Goal: Task Accomplishment & Management: Complete application form

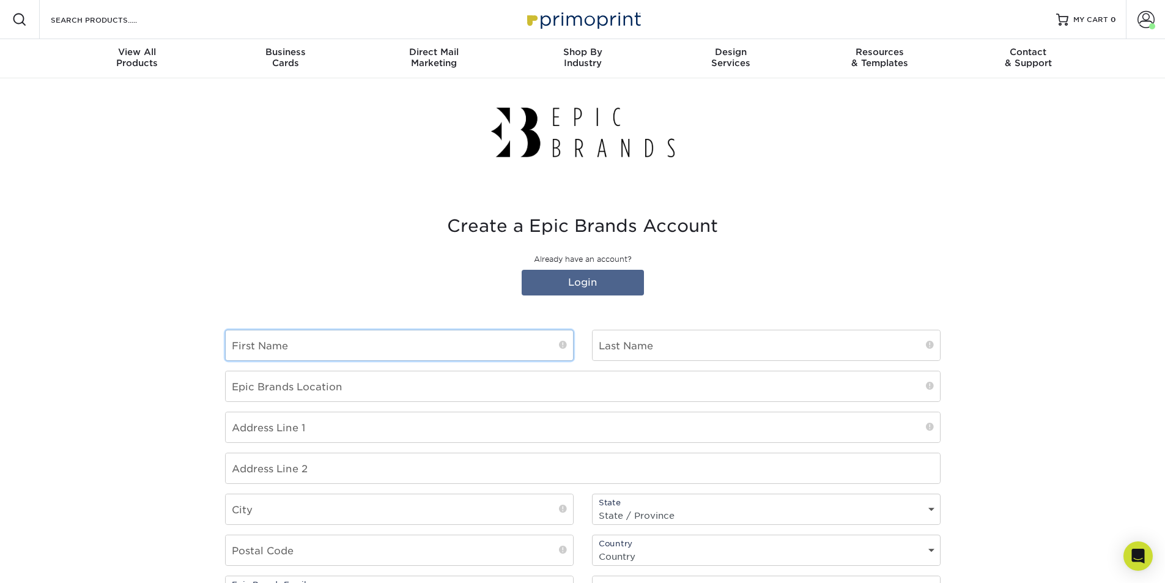
click at [516, 345] on input "text" at bounding box center [399, 345] width 347 height 30
type input "Nicholas"
type input "[PERSON_NAME]"
type input "Agave and Rye Fayette Mall"
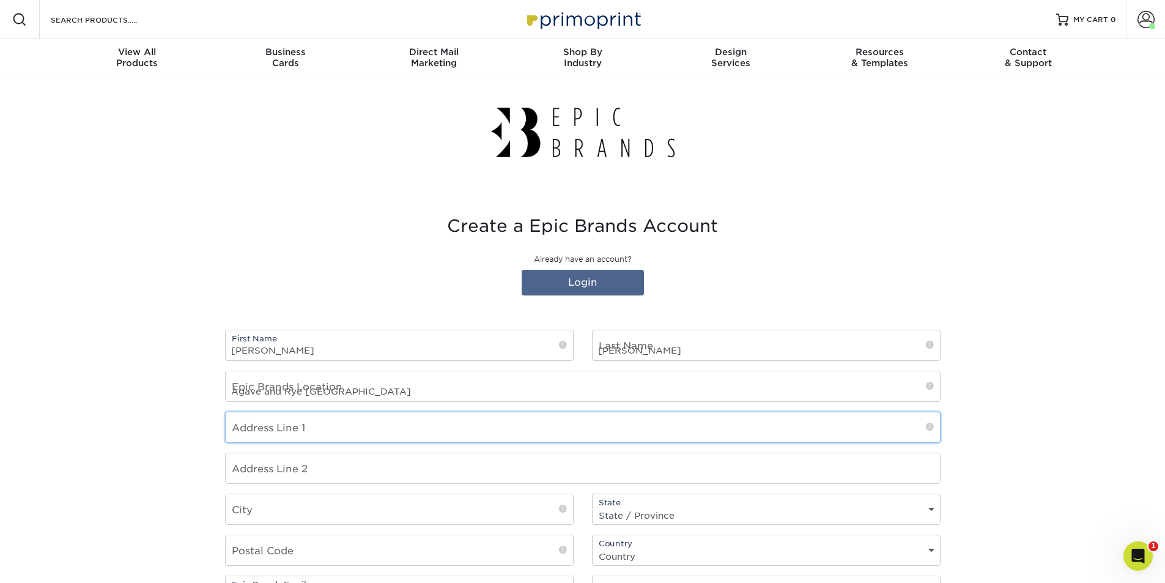
type input "3535 Nicholasville Rd"
type input "Lexington-Fayette (Lex1)"
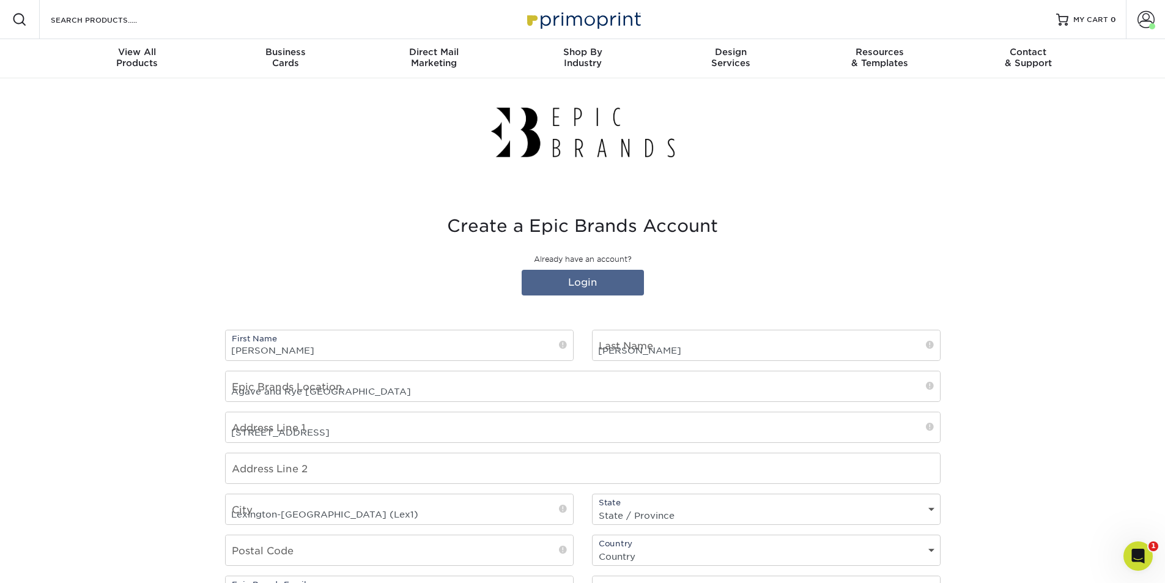
select select "KY"
type input "40503"
select select "US"
type input "8593217260"
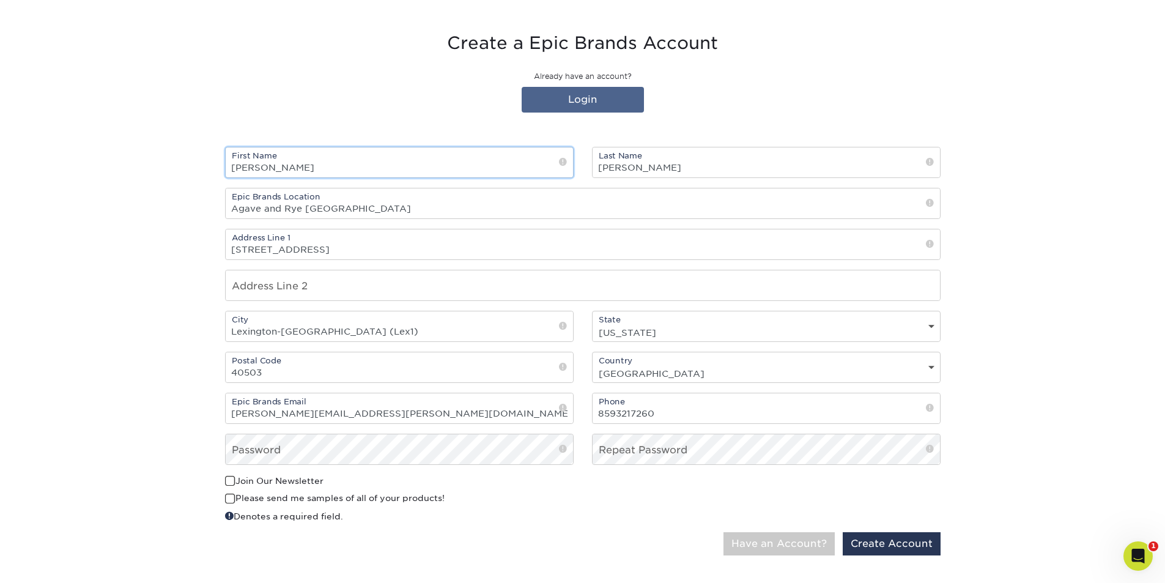
scroll to position [183, 0]
click at [539, 415] on input "nick.johnson@agaveandrye.com" at bounding box center [399, 408] width 347 height 30
click at [809, 540] on button "Have an Account?" at bounding box center [778, 542] width 111 height 23
click at [803, 545] on button "Have an Account?" at bounding box center [778, 542] width 111 height 23
click at [803, 539] on button "Have an Account?" at bounding box center [778, 542] width 111 height 23
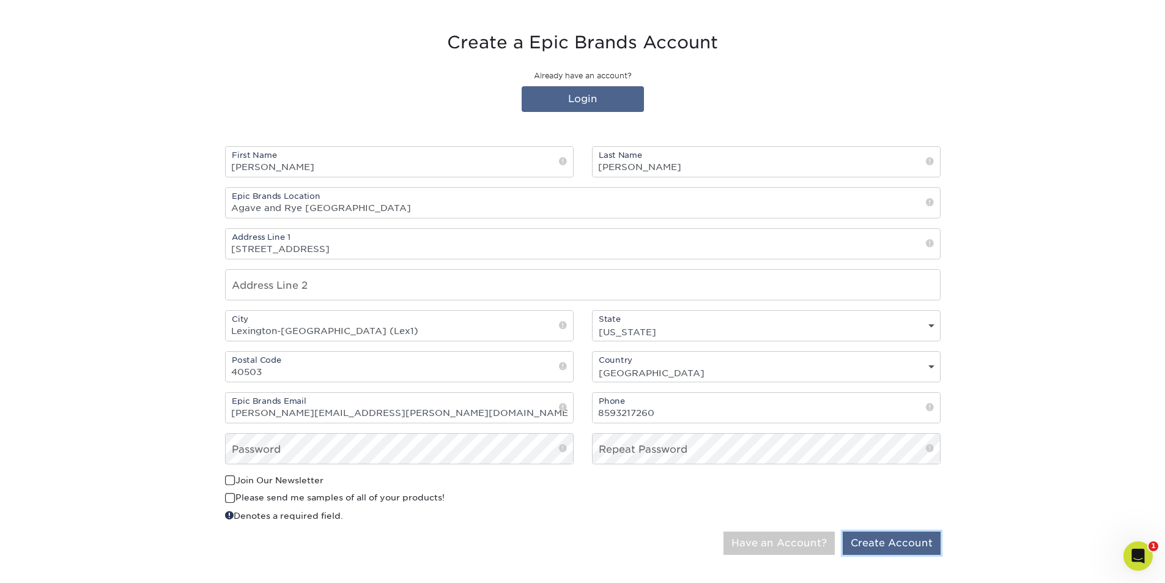
click at [924, 545] on button "Create Account" at bounding box center [891, 542] width 98 height 23
click at [599, 521] on div "0cAFcWeA6LCVftRkkZ88cREam4MpD5A-BLpi4FFex3v84jixqY3iJK42ujqxxqLuU0Hmaw5HqjAPavi…" at bounding box center [766, 498] width 367 height 48
click at [798, 551] on button "Have an Account?" at bounding box center [778, 542] width 111 height 23
click at [723, 531] on button "Have an Account?" at bounding box center [778, 542] width 111 height 23
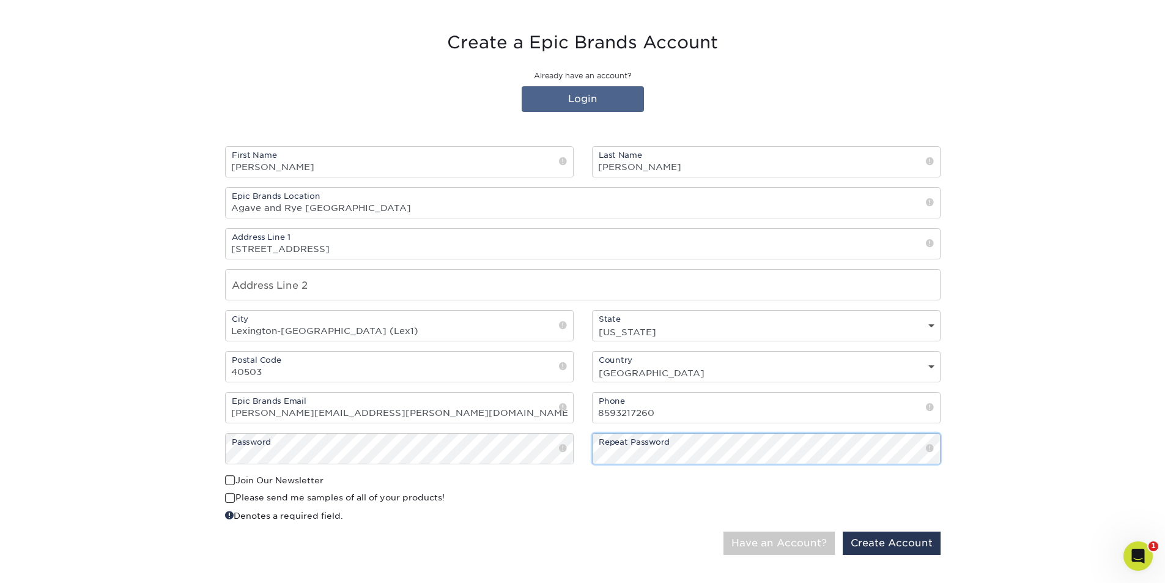
click at [723, 531] on button "Have an Account?" at bounding box center [778, 542] width 111 height 23
click at [909, 548] on button "Create Account" at bounding box center [891, 542] width 98 height 23
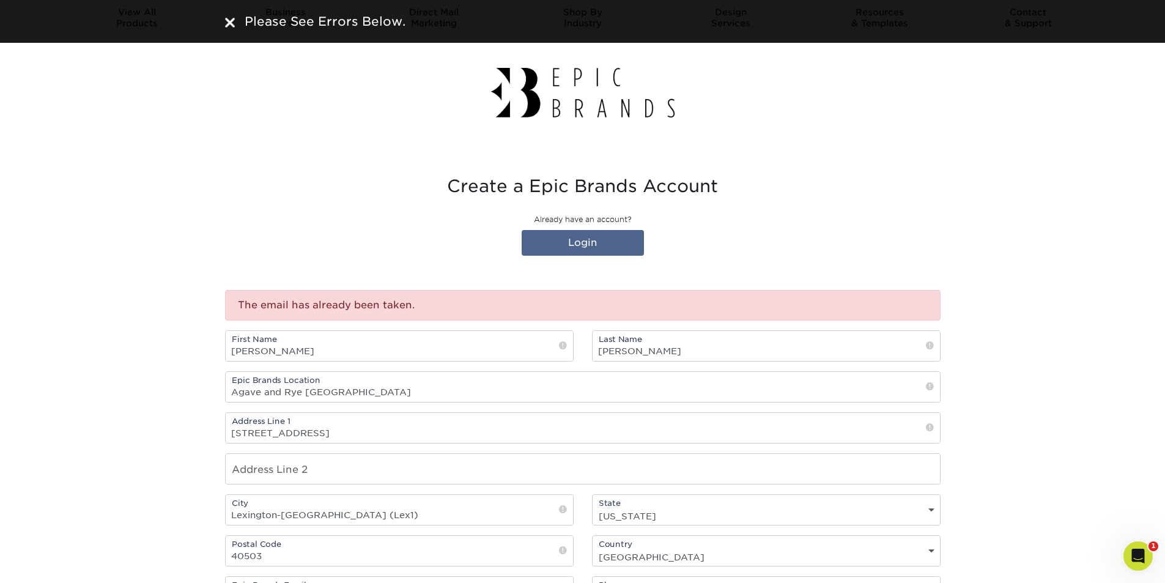
scroll to position [61, 0]
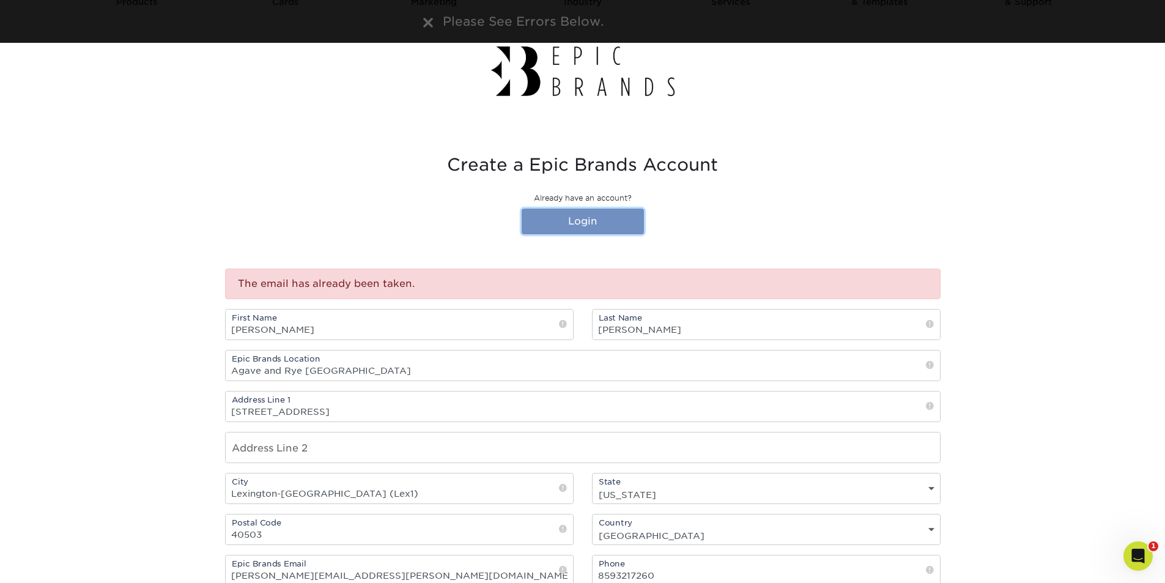
click at [594, 225] on link "Login" at bounding box center [583, 221] width 122 height 26
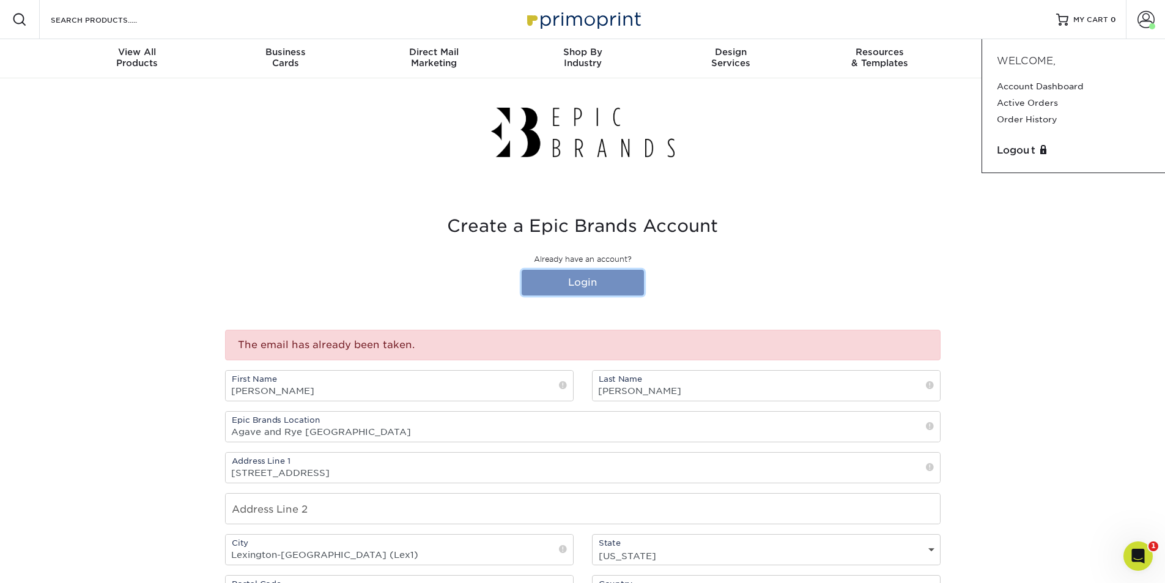
click at [560, 289] on link "Login" at bounding box center [583, 283] width 122 height 26
click at [575, 271] on link "Login" at bounding box center [583, 283] width 122 height 26
click at [611, 262] on p "Already have an account?" at bounding box center [582, 259] width 715 height 11
click at [606, 281] on link "Login" at bounding box center [583, 283] width 122 height 26
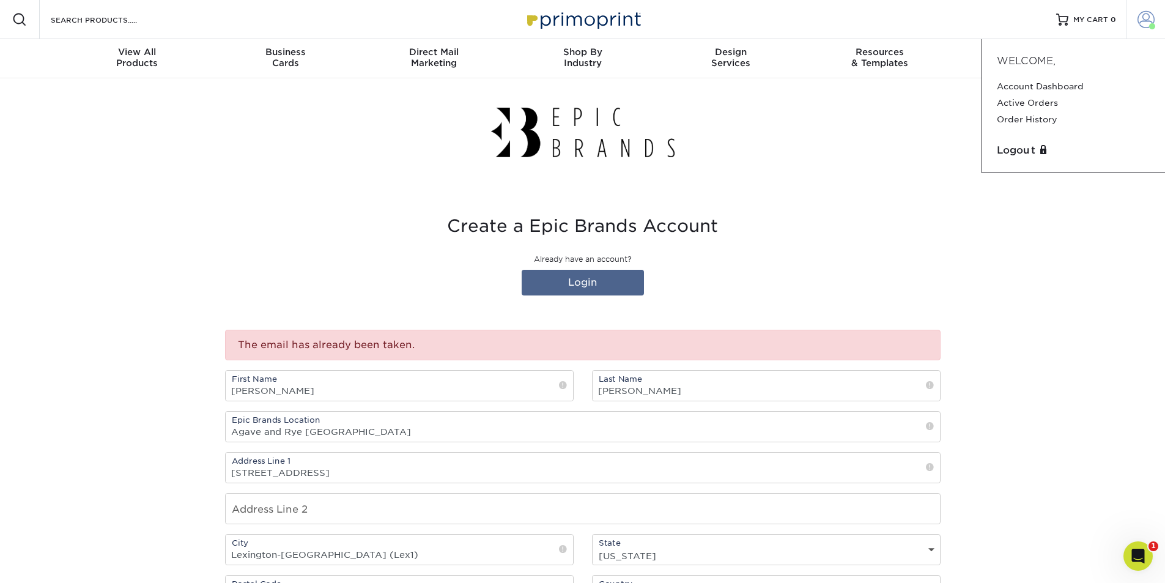
click at [1149, 22] on span at bounding box center [1145, 19] width 17 height 17
click at [1148, 23] on span at bounding box center [1145, 19] width 17 height 17
click at [1026, 61] on span "Welcome," at bounding box center [1026, 61] width 59 height 12
click at [1033, 79] on link "Account Dashboard" at bounding box center [1073, 86] width 153 height 17
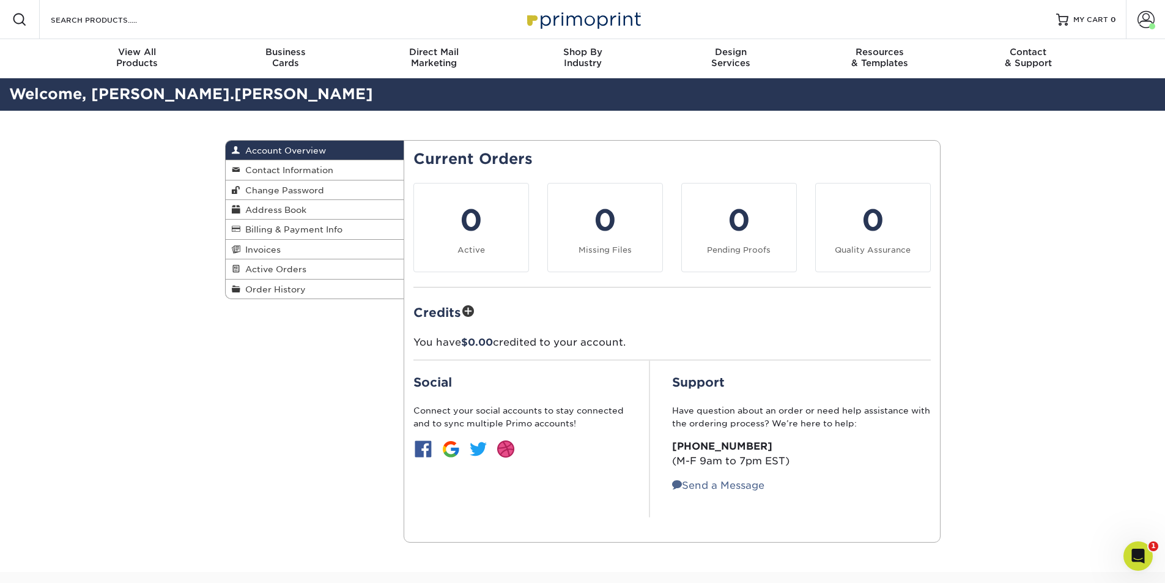
click at [329, 361] on div "Account Overview Account Overview Contact Information Change Password Address B…" at bounding box center [583, 341] width 734 height 461
click at [1151, 26] on span at bounding box center [1152, 26] width 6 height 6
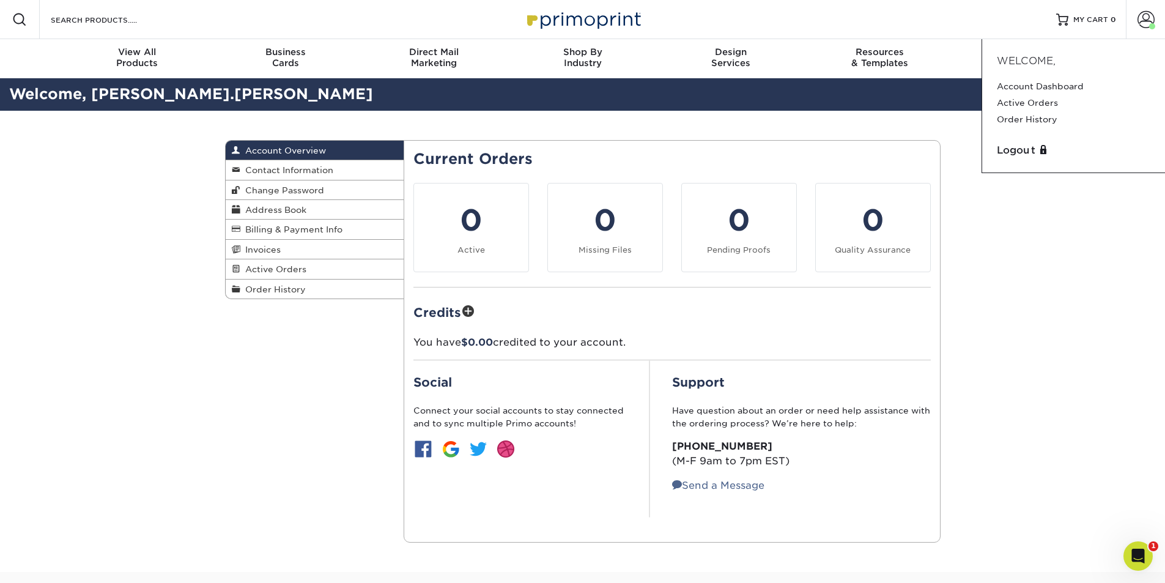
click at [993, 201] on div "Account Overview Account Overview Contact Information Change Password Address B…" at bounding box center [582, 341] width 1165 height 461
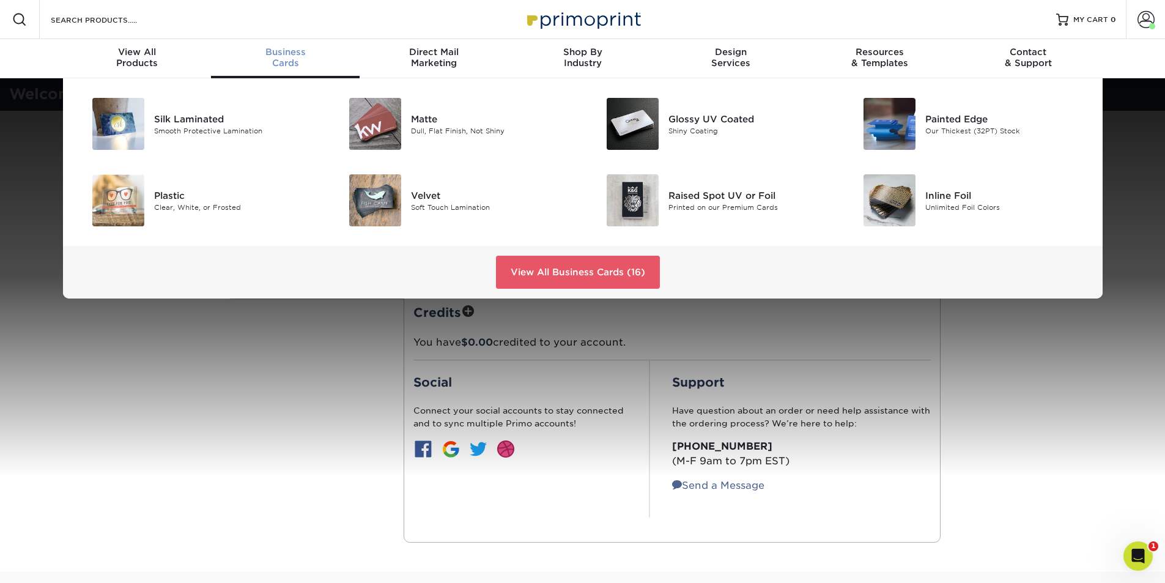
click at [294, 54] on span "Business" at bounding box center [285, 51] width 149 height 11
click at [565, 273] on link "View All Business Cards (16)" at bounding box center [578, 272] width 164 height 33
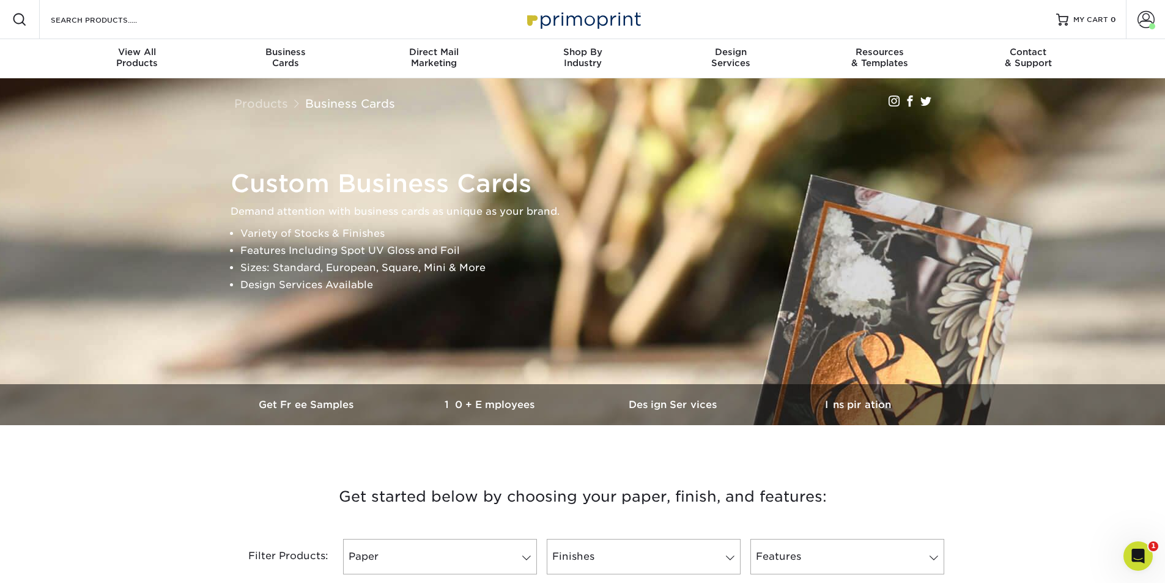
scroll to position [61, 0]
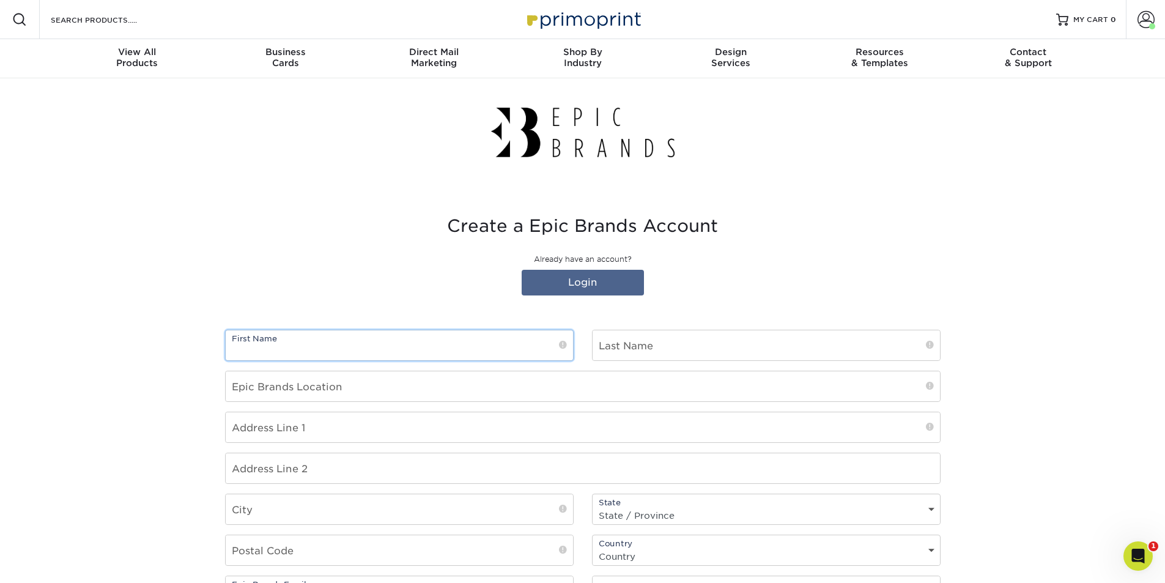
click at [500, 355] on input "text" at bounding box center [399, 345] width 347 height 30
type input "[PERSON_NAME]"
type input "Agave and Rye [GEOGRAPHIC_DATA]"
type input "[STREET_ADDRESS]"
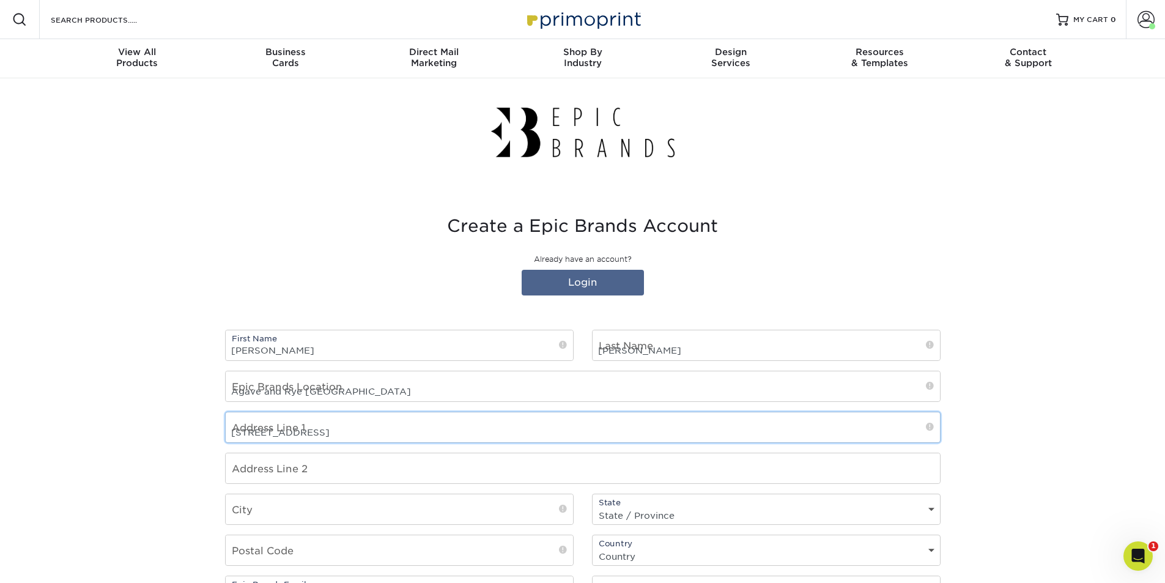
type input "Lexington-[GEOGRAPHIC_DATA] (Lex1)"
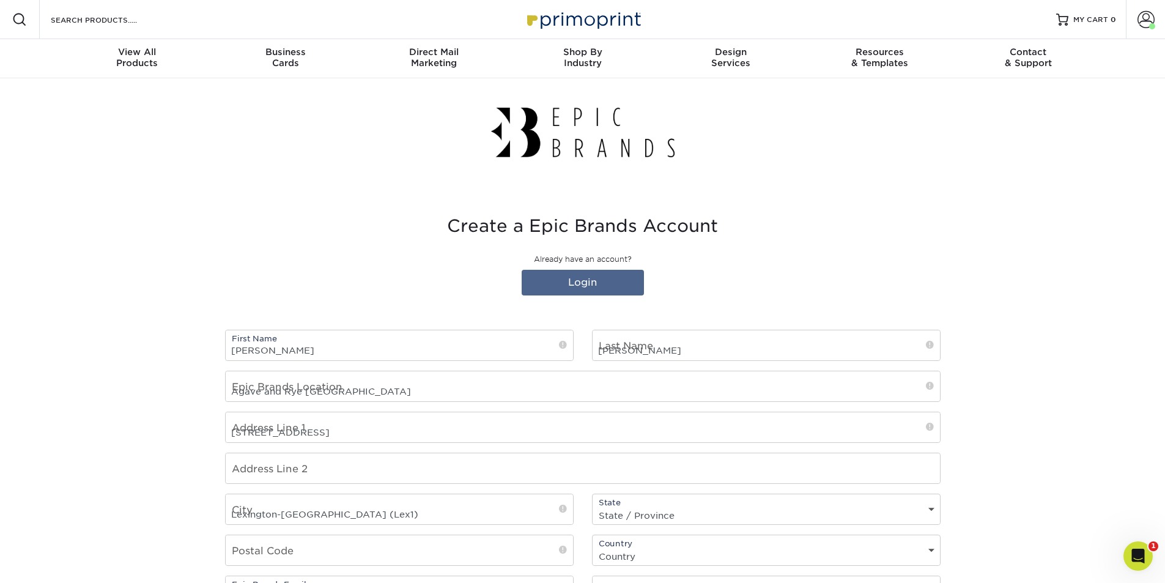
select select "KY"
type input "40503"
select select "US"
type input "8593217260"
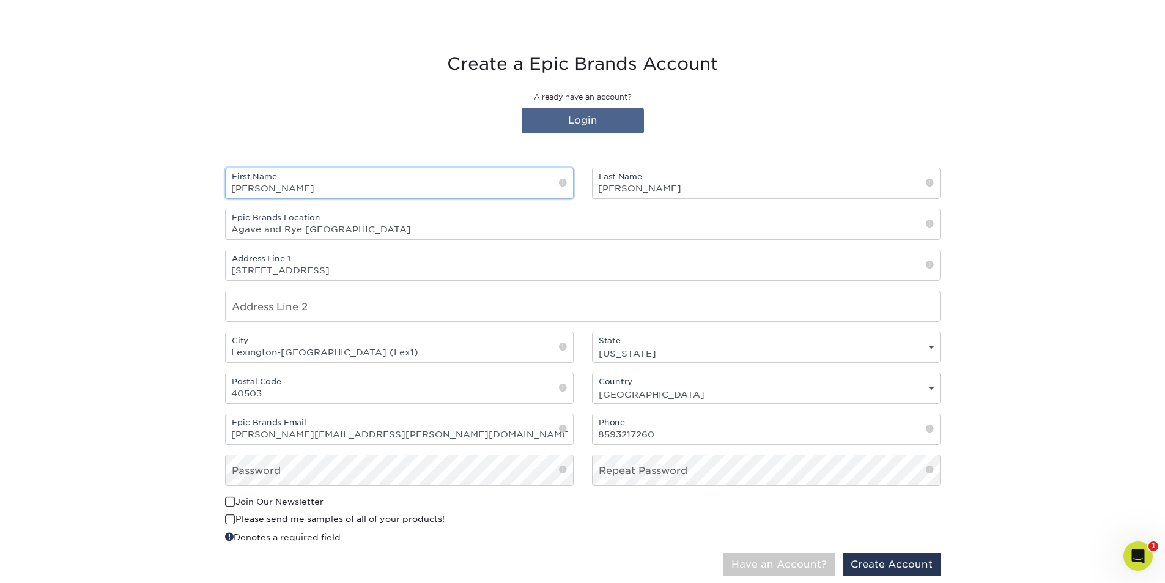
scroll to position [183, 0]
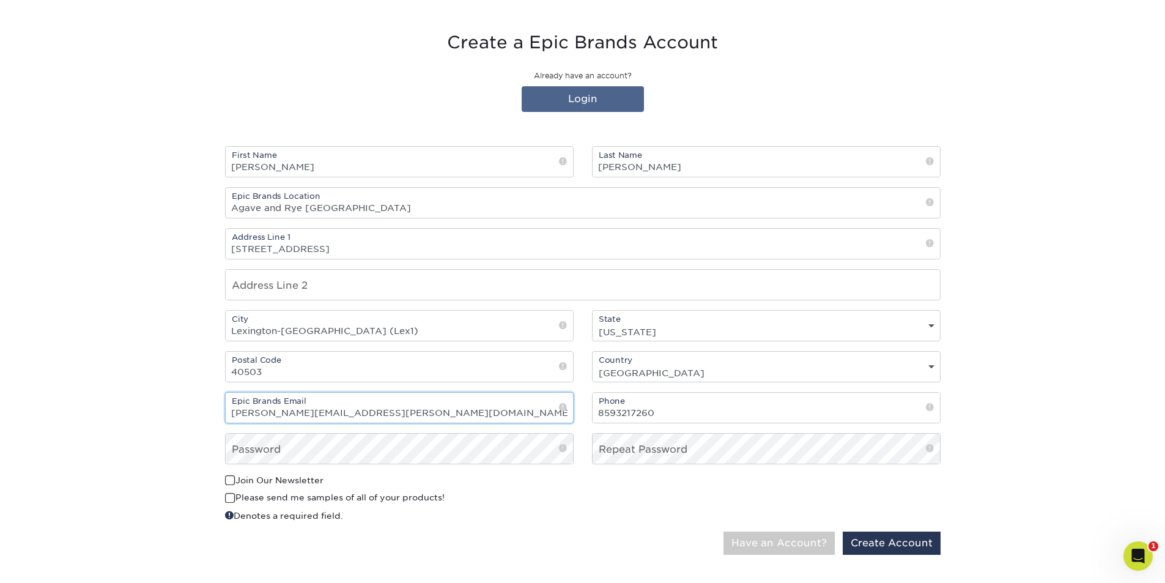
click at [397, 413] on input "nick.johnson@agaveandrye.com" at bounding box center [399, 408] width 347 height 30
type input "n"
type input "brown.nicholas57@gmail.com"
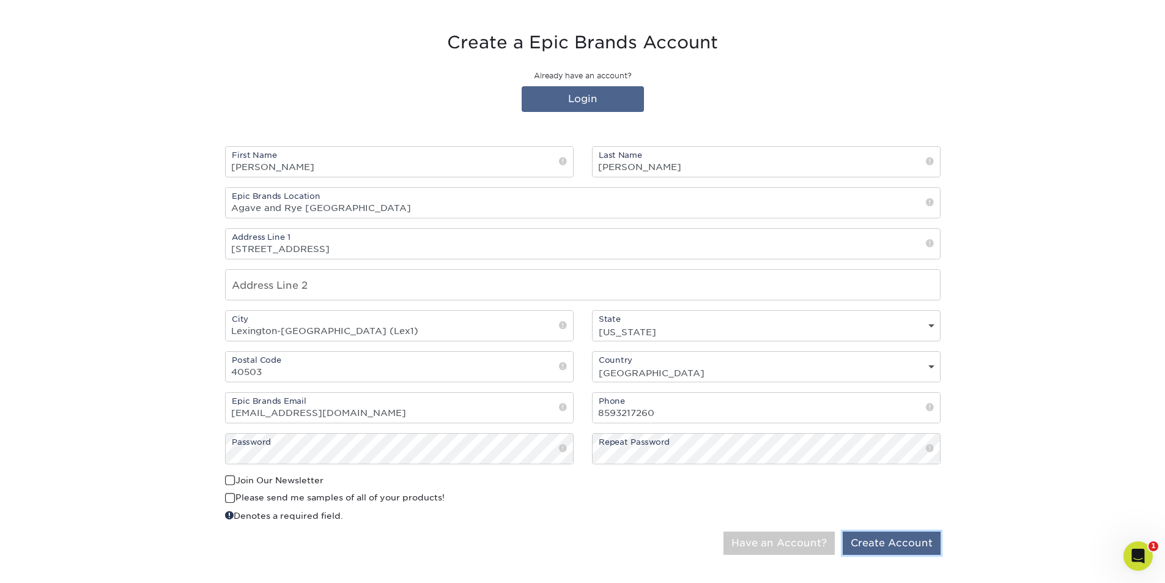
click at [885, 540] on button "Create Account" at bounding box center [891, 542] width 98 height 23
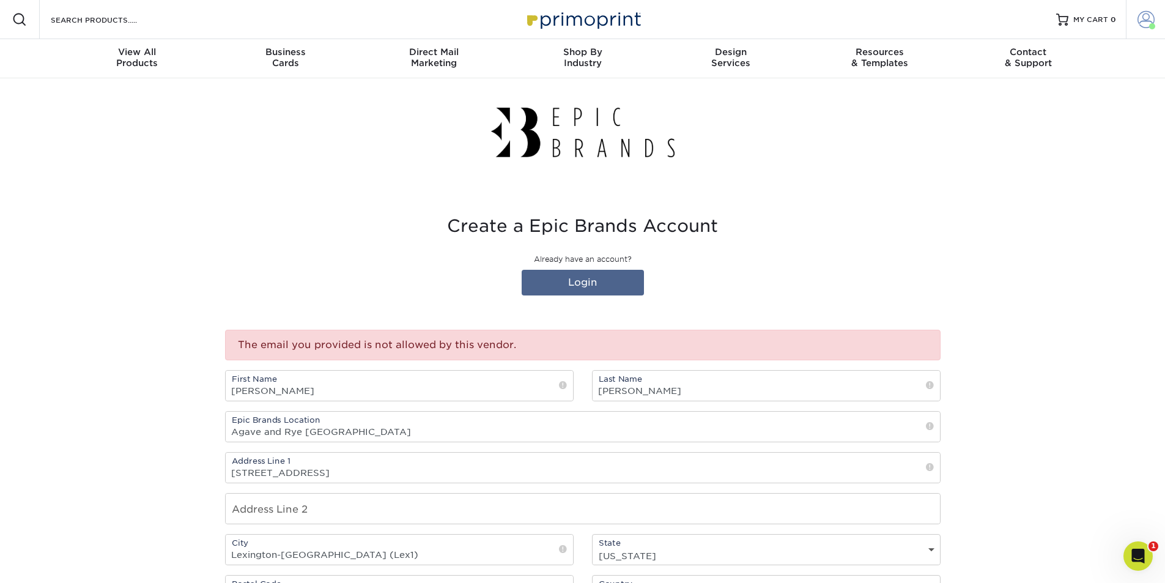
click at [1149, 28] on span at bounding box center [1152, 26] width 6 height 6
click at [1063, 87] on link "Account Dashboard" at bounding box center [1073, 86] width 153 height 17
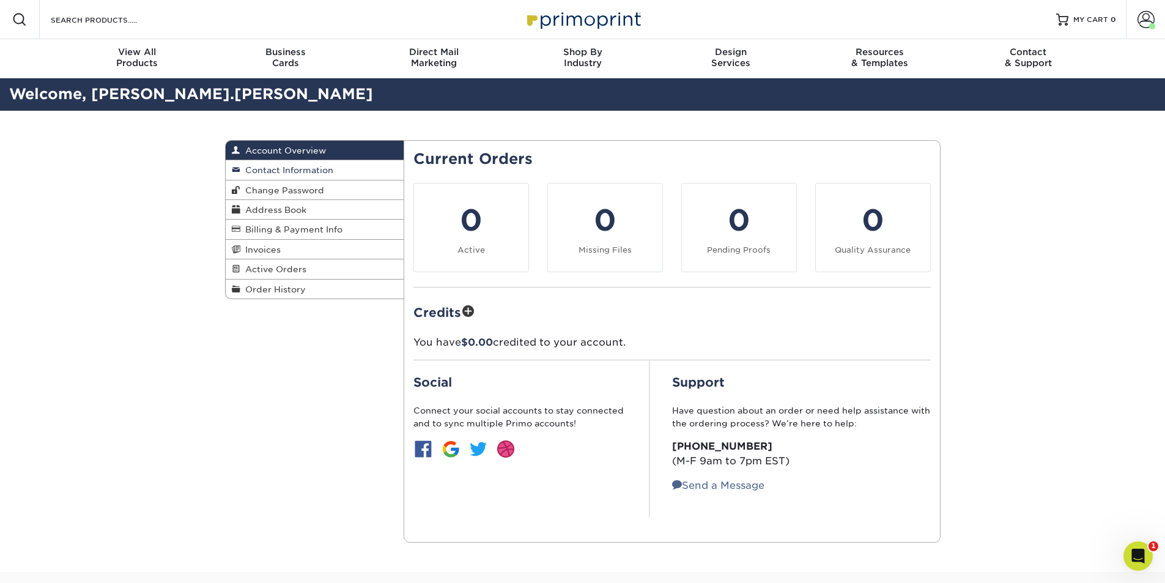
click at [309, 168] on span "Contact Information" at bounding box center [286, 170] width 93 height 10
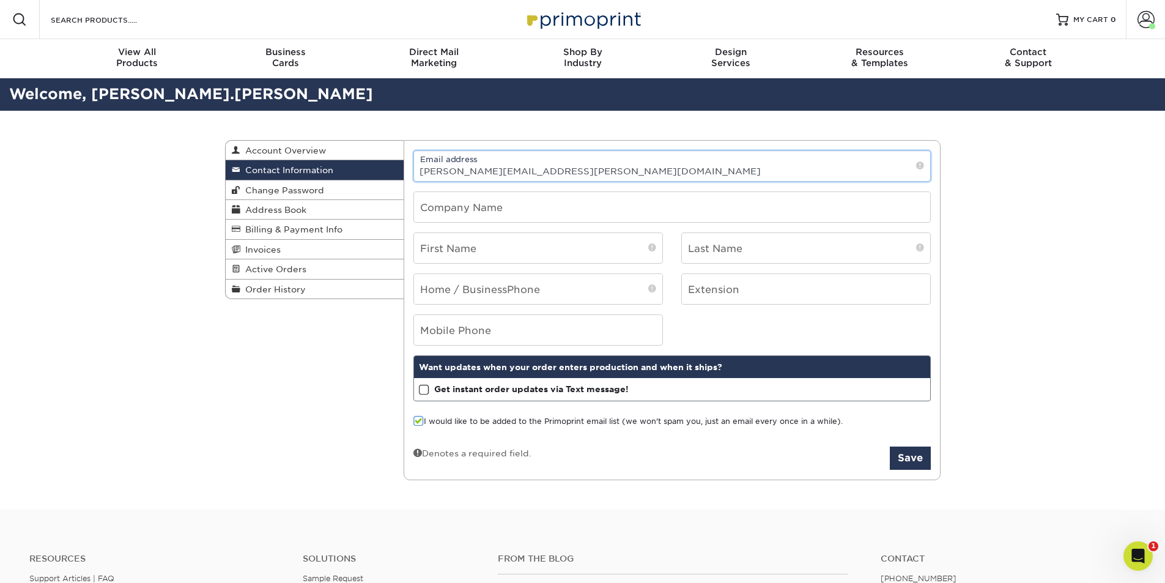
click at [764, 171] on input "[PERSON_NAME][EMAIL_ADDRESS][PERSON_NAME][DOMAIN_NAME]" at bounding box center [672, 166] width 516 height 30
type input "n"
type input "[EMAIL_ADDRESS][DOMAIN_NAME]"
click at [935, 466] on div "Current Orders 0 Active 0 Missing Files Pending Proofs $0.00" at bounding box center [672, 310] width 536 height 320
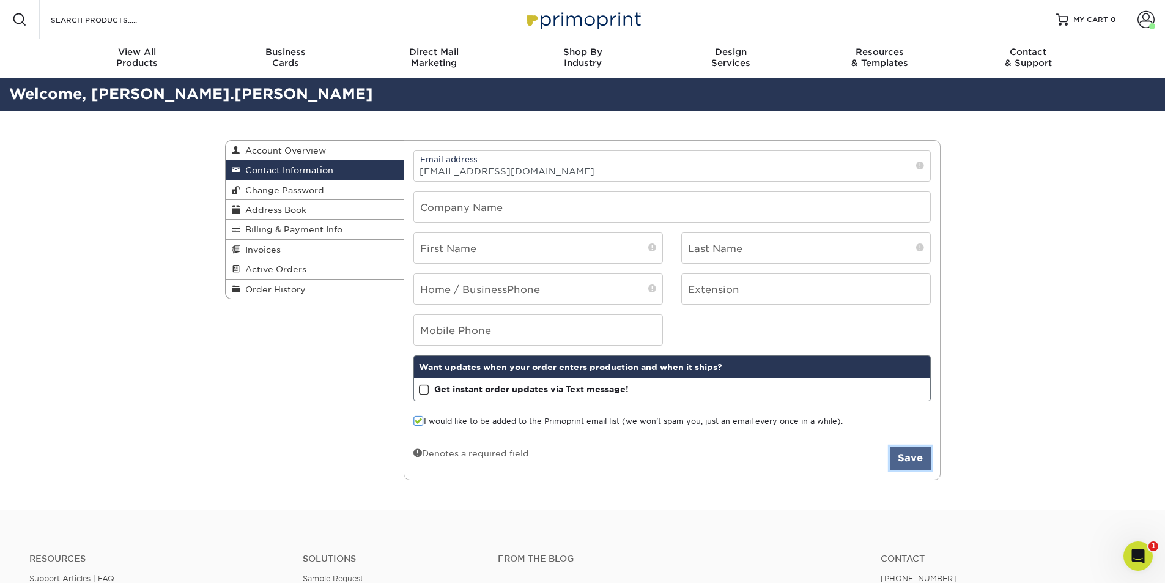
click at [917, 457] on button "Save" at bounding box center [910, 457] width 41 height 23
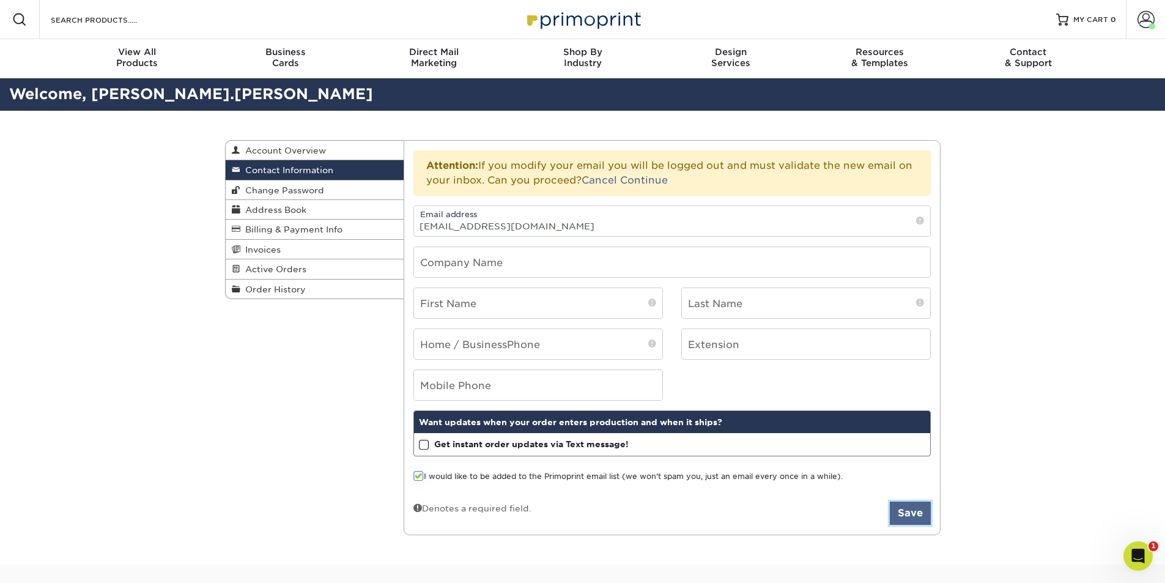
click at [918, 512] on button "Save" at bounding box center [910, 512] width 41 height 23
click at [916, 515] on button "Save" at bounding box center [910, 512] width 41 height 23
click at [643, 179] on link "Continue" at bounding box center [644, 180] width 48 height 12
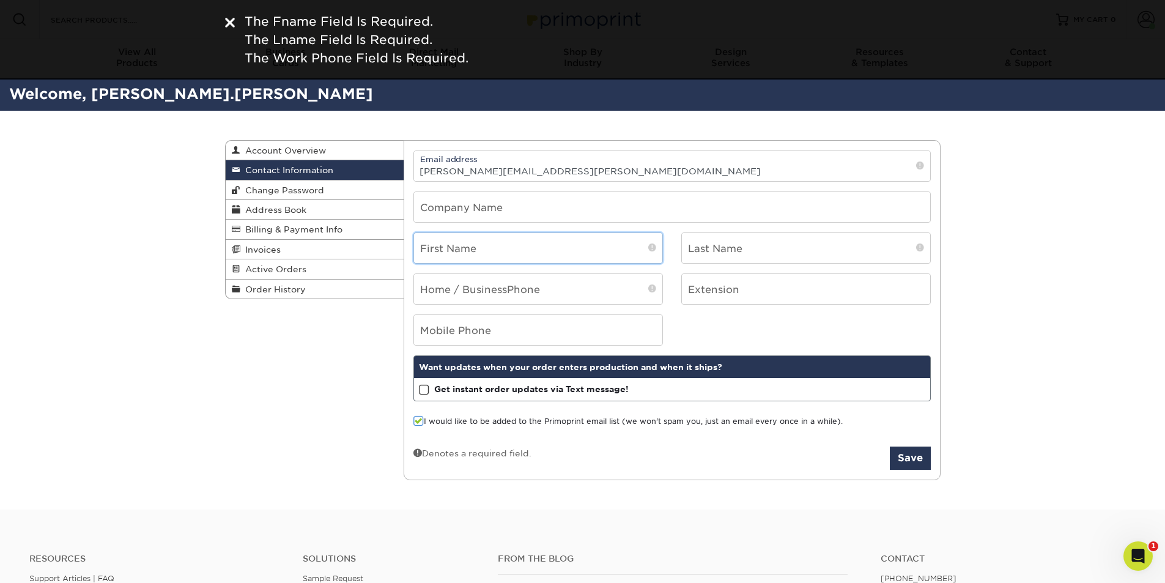
click at [580, 246] on input "text" at bounding box center [538, 248] width 248 height 30
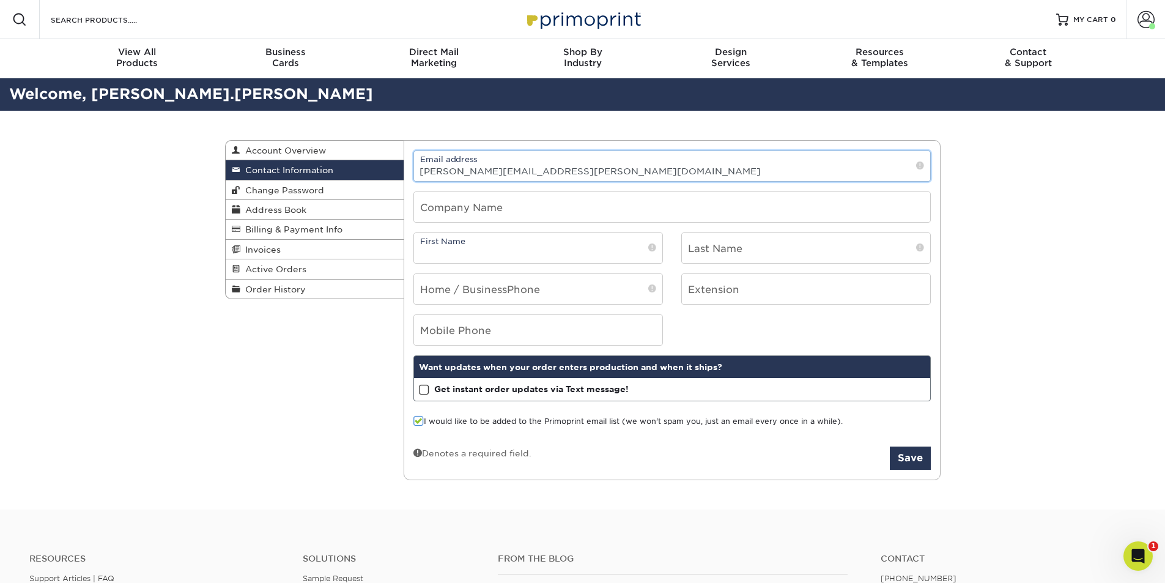
click at [633, 171] on input "[PERSON_NAME][EMAIL_ADDRESS][PERSON_NAME][DOMAIN_NAME]" at bounding box center [672, 166] width 516 height 30
type input "n"
type input "[EMAIL_ADDRESS][DOMAIN_NAME]"
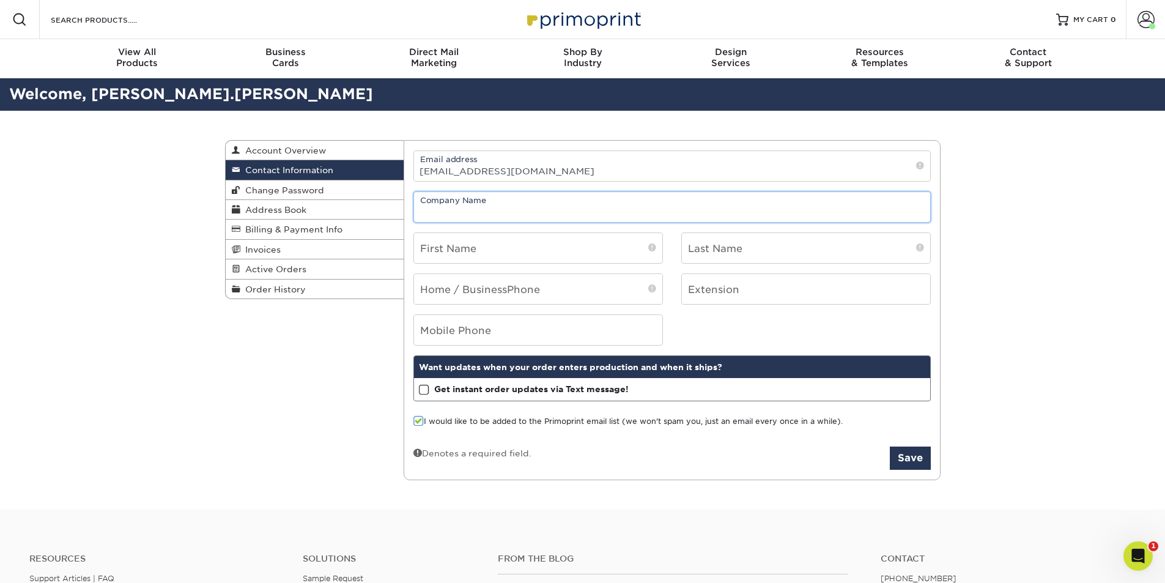
click at [558, 210] on input "text" at bounding box center [672, 207] width 516 height 30
click at [638, 207] on input "text" at bounding box center [672, 207] width 516 height 30
type input "nicks"
click at [621, 254] on input "text" at bounding box center [538, 248] width 248 height 30
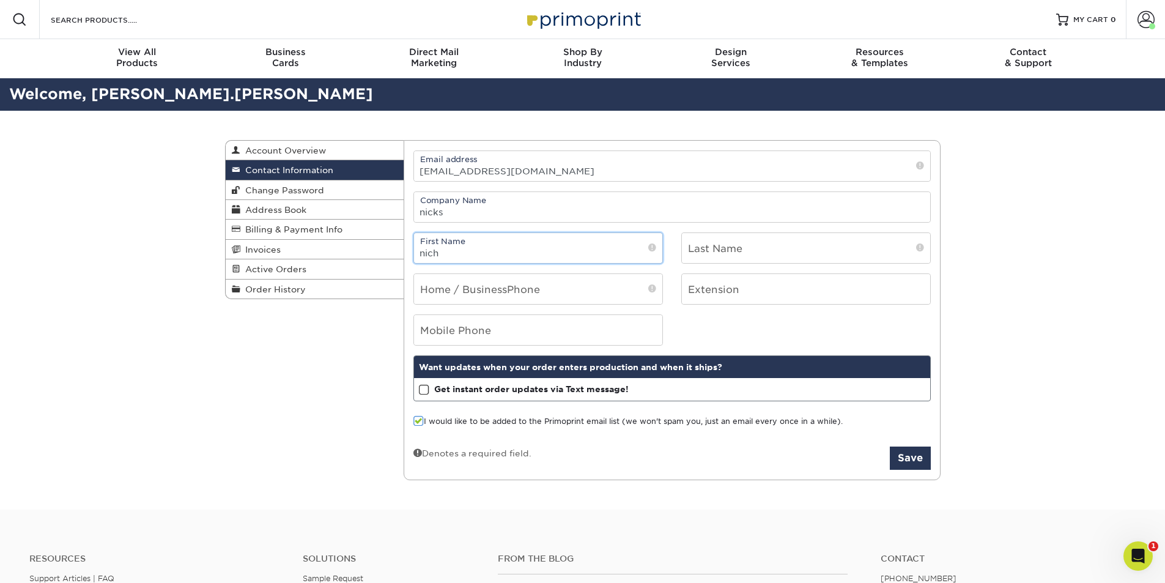
type input "[PERSON_NAME]"
click at [581, 296] on input "8593217260" at bounding box center [538, 289] width 248 height 30
type input "8"
type input "8598005334"
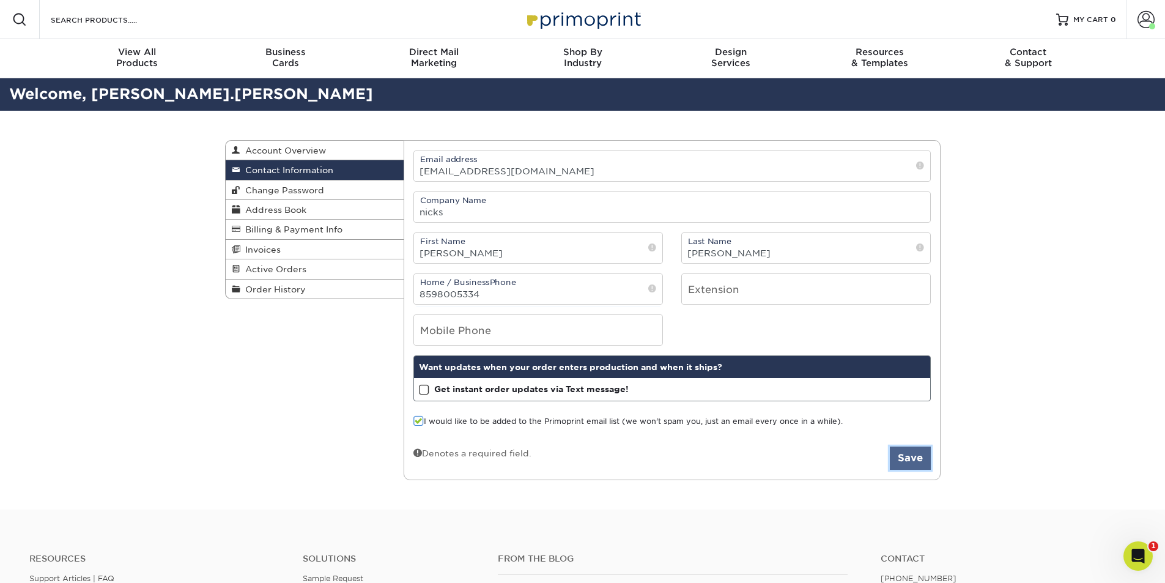
click at [926, 463] on button "Save" at bounding box center [910, 457] width 41 height 23
click at [926, 463] on form "Email address brown.nicholas57@gmail.com Company Name nicks First Name Nicholas…" at bounding box center [671, 310] width 517 height 320
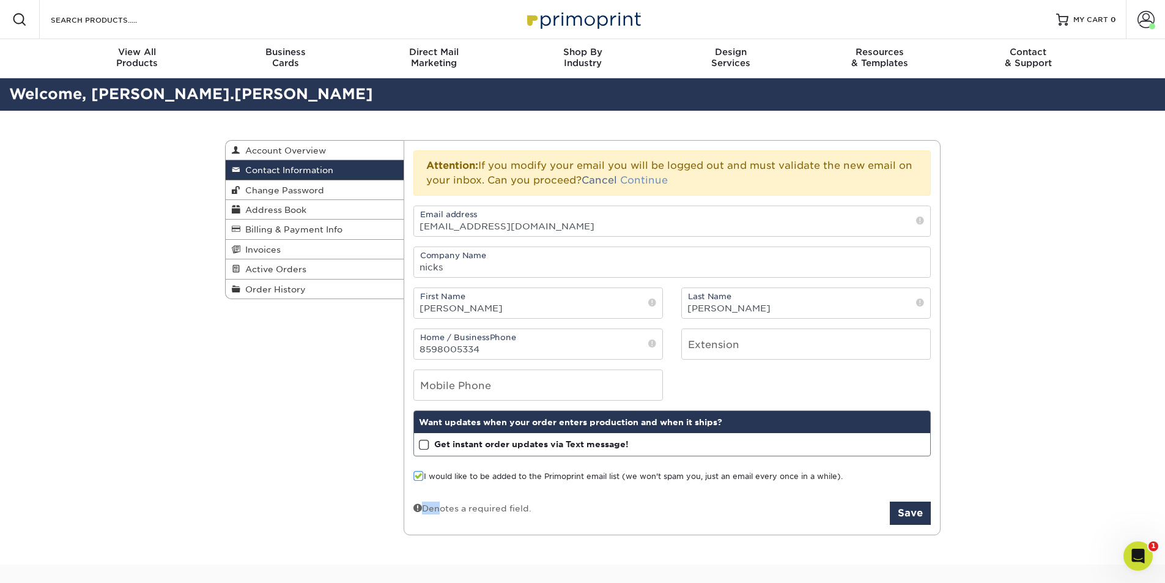
click at [649, 177] on link "Continue" at bounding box center [644, 180] width 48 height 12
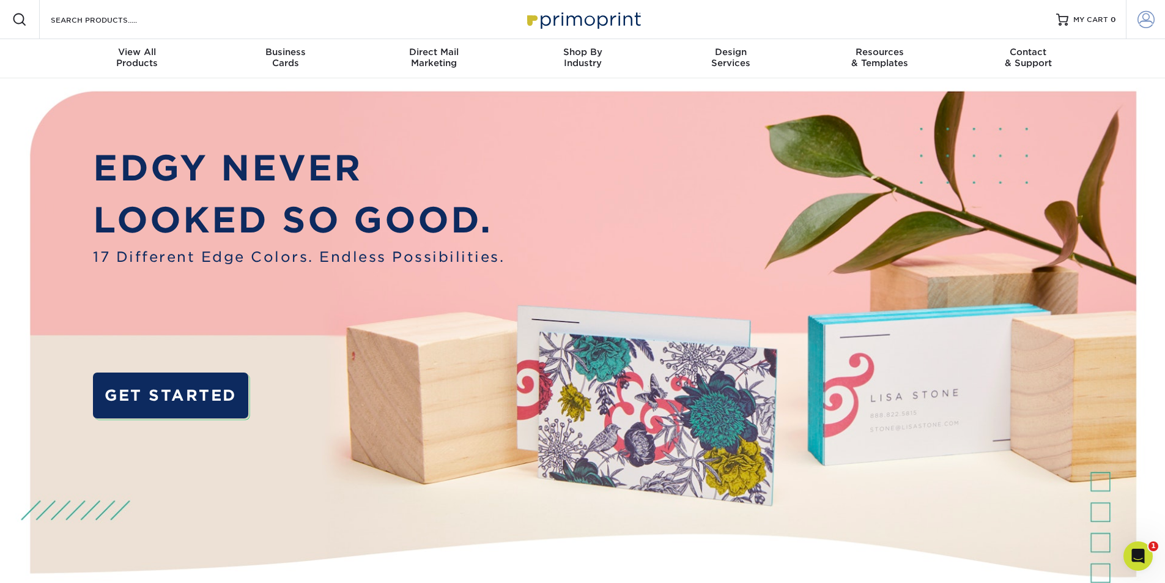
type input "[PERSON_NAME][EMAIL_ADDRESS][PERSON_NAME][DOMAIN_NAME]"
click at [1151, 12] on span at bounding box center [1145, 19] width 17 height 17
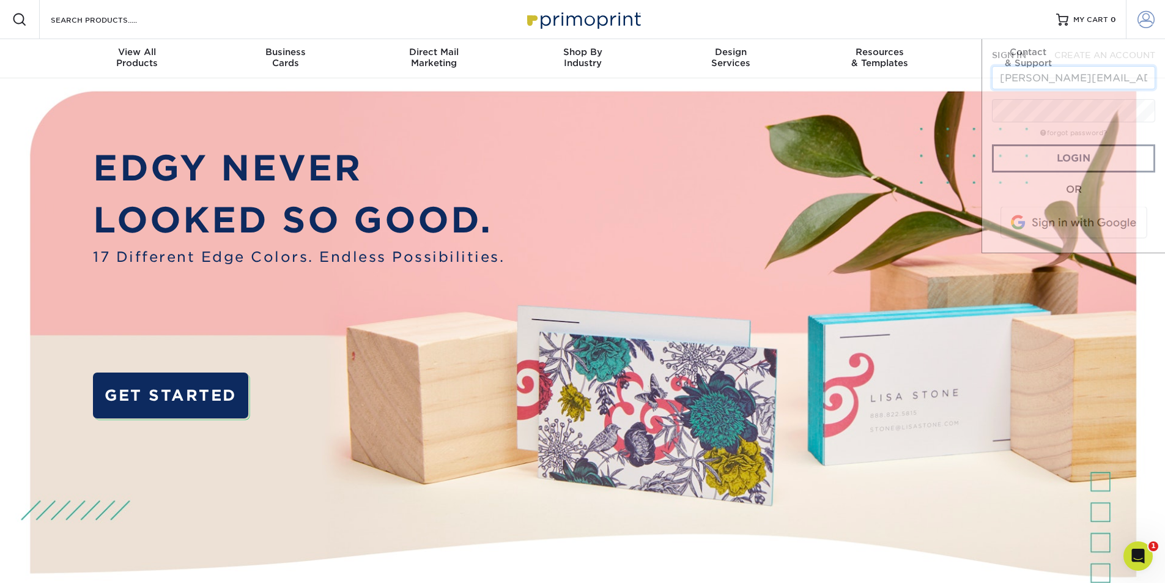
scroll to position [0, 28]
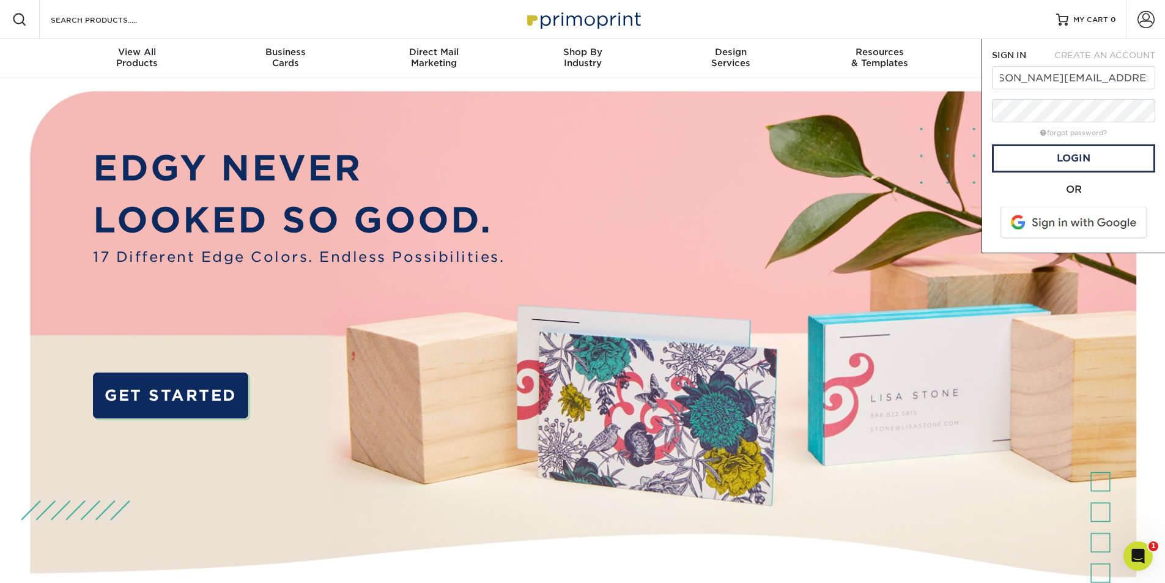
click at [942, 172] on img at bounding box center [582, 366] width 1153 height 577
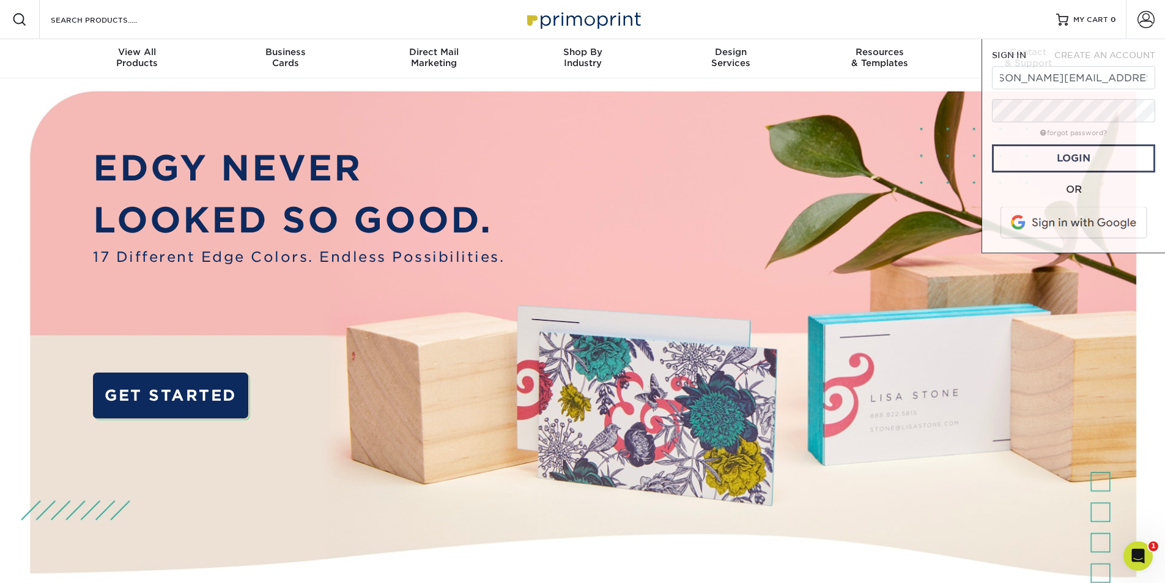
scroll to position [0, 0]
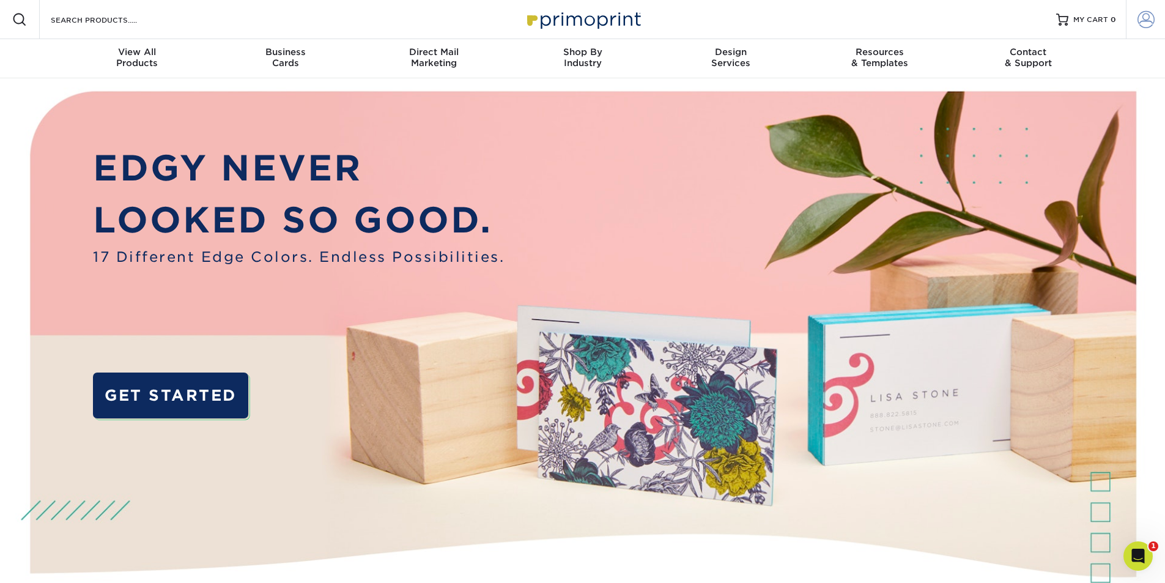
click at [1144, 12] on span at bounding box center [1145, 19] width 17 height 17
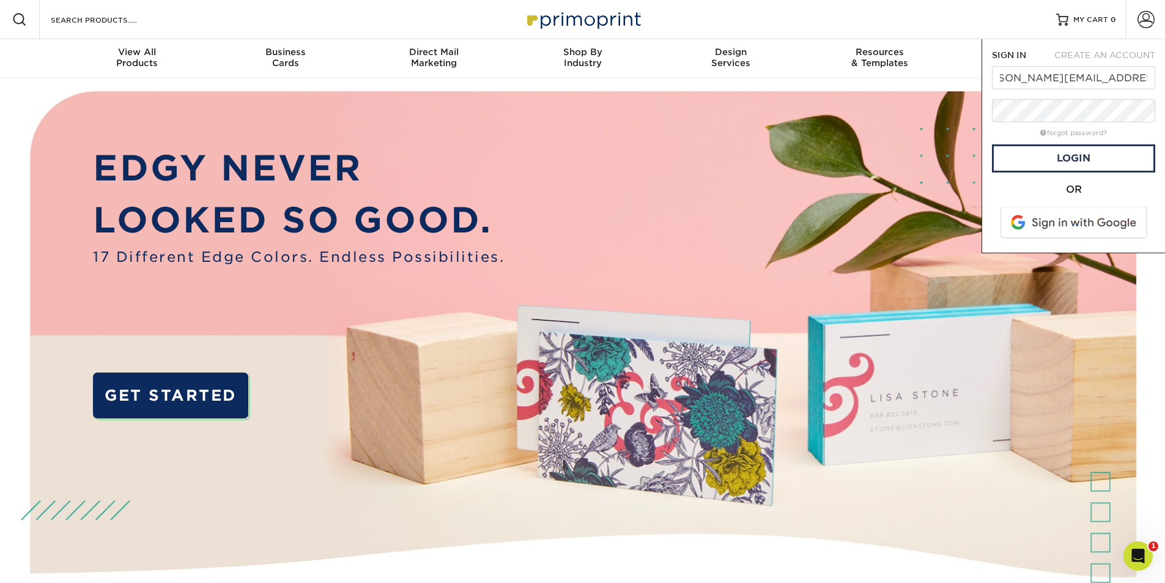
click at [1133, 49] on div "CREATE AN ACCOUNT" at bounding box center [1103, 55] width 121 height 12
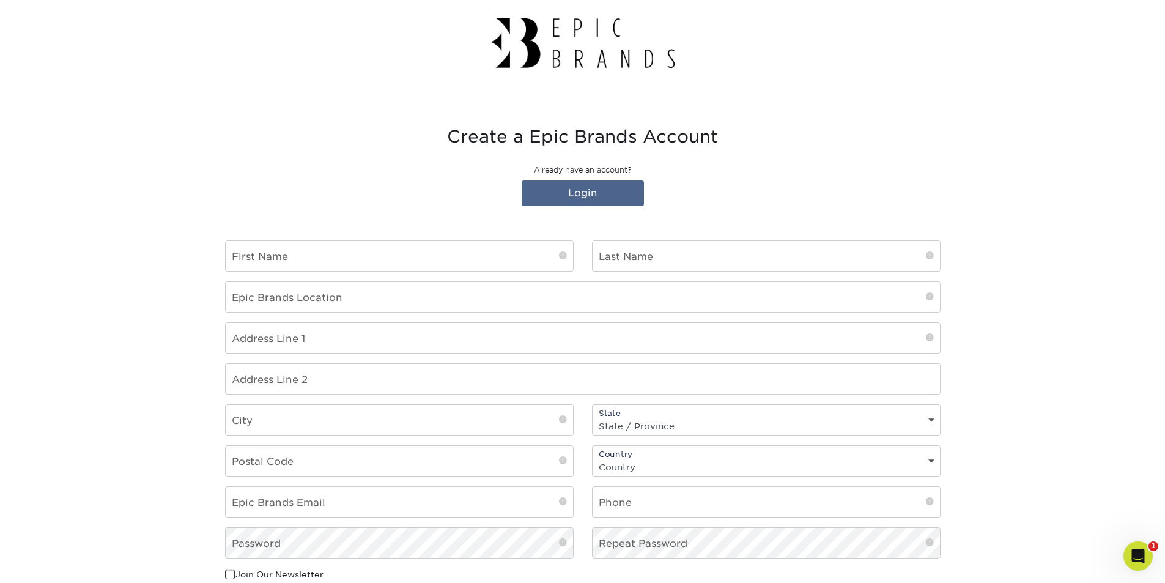
scroll to position [61, 0]
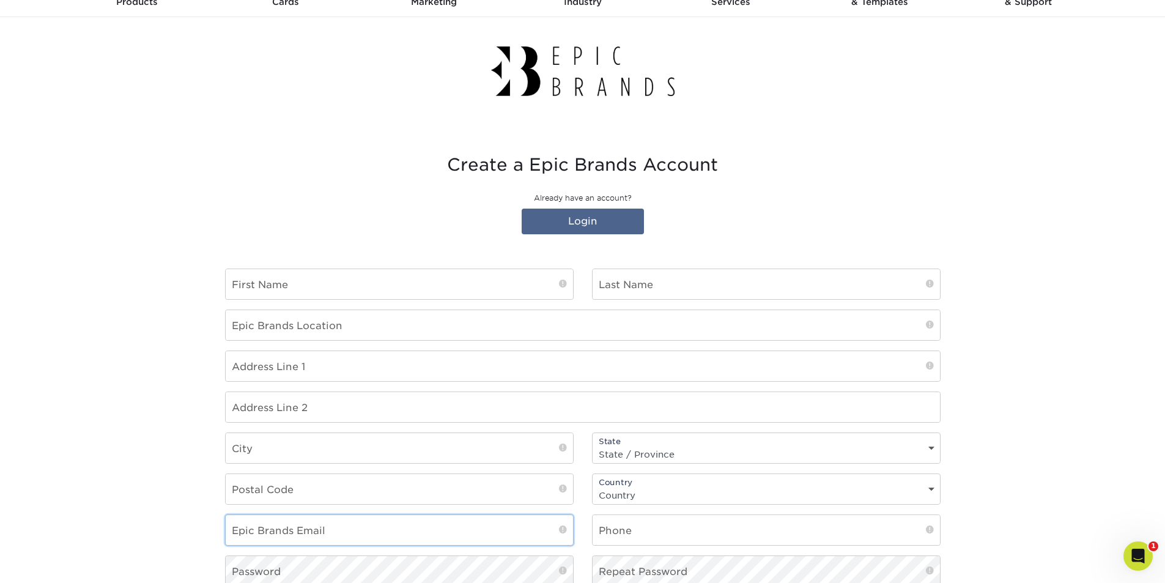
type input "[PERSON_NAME][EMAIL_ADDRESS][PERSON_NAME][DOMAIN_NAME]"
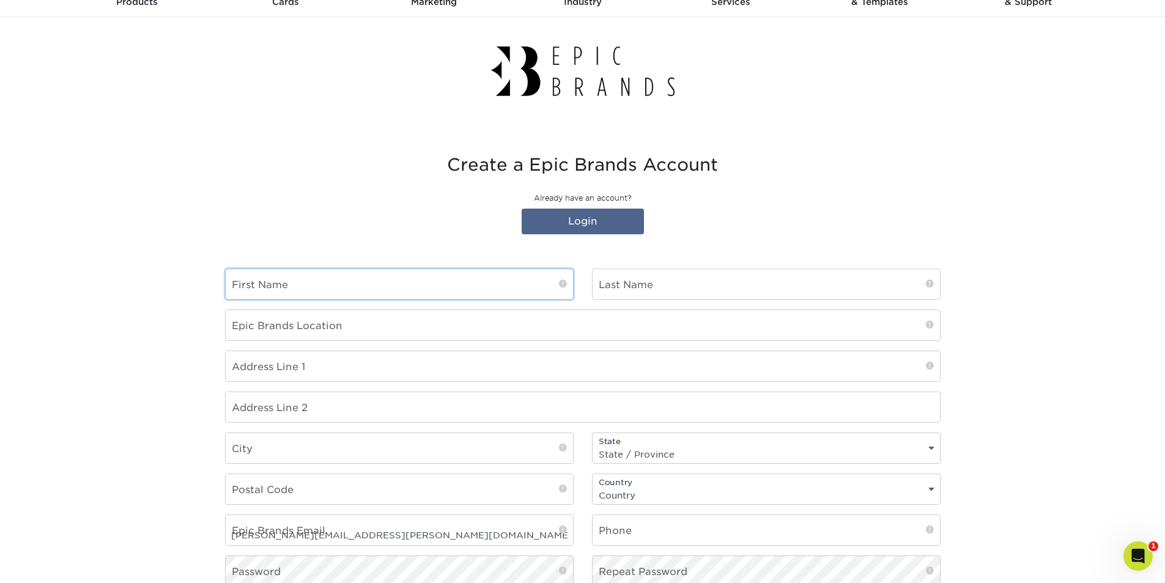
click at [494, 287] on input "text" at bounding box center [399, 284] width 347 height 30
type input "[PERSON_NAME]"
type input "Agave and Rye [GEOGRAPHIC_DATA]"
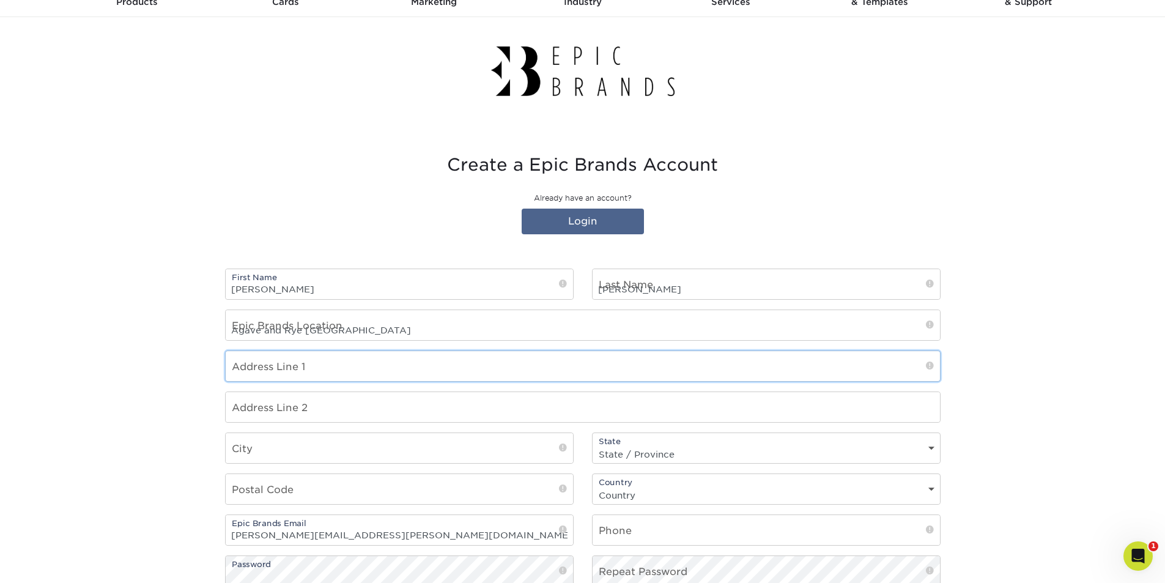
type input "[STREET_ADDRESS]"
type input "Lexington-[GEOGRAPHIC_DATA] (Lex1)"
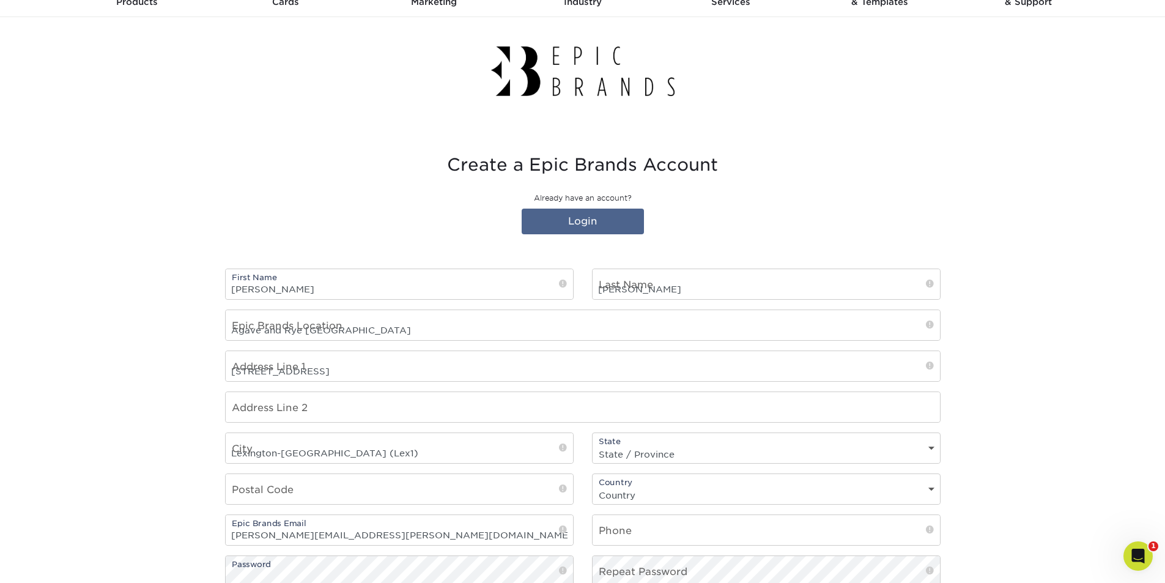
select select "KY"
type input "40503"
select select "US"
type input "8593217260"
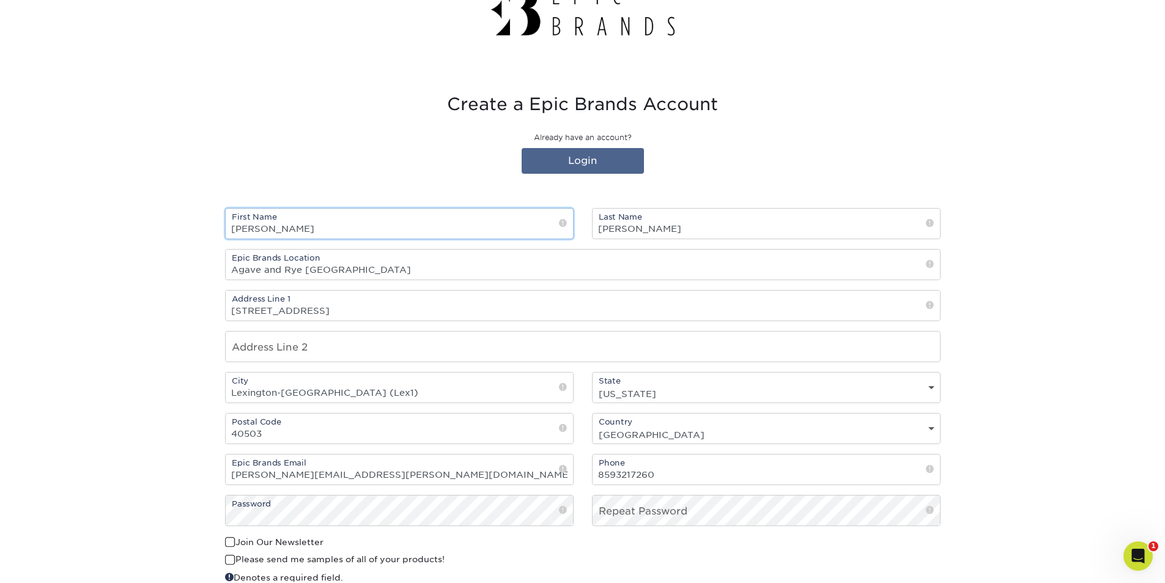
scroll to position [122, 0]
click at [453, 465] on input "[PERSON_NAME][EMAIL_ADDRESS][PERSON_NAME][DOMAIN_NAME]" at bounding box center [399, 469] width 347 height 30
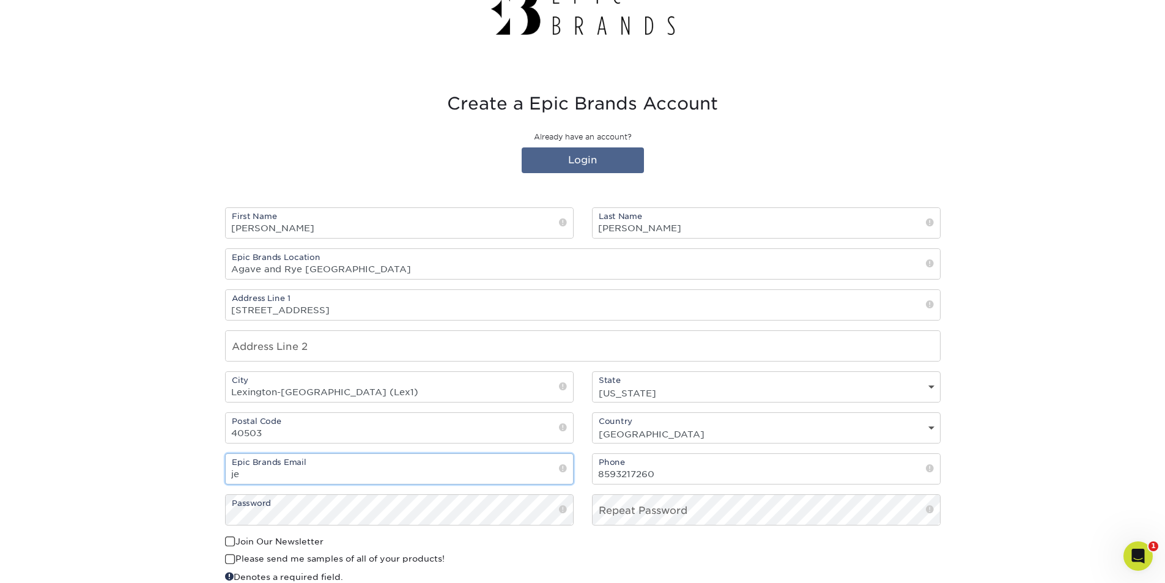
type input "j"
type input "[PERSON_NAME][EMAIL_ADDRESS][PERSON_NAME][DOMAIN_NAME]"
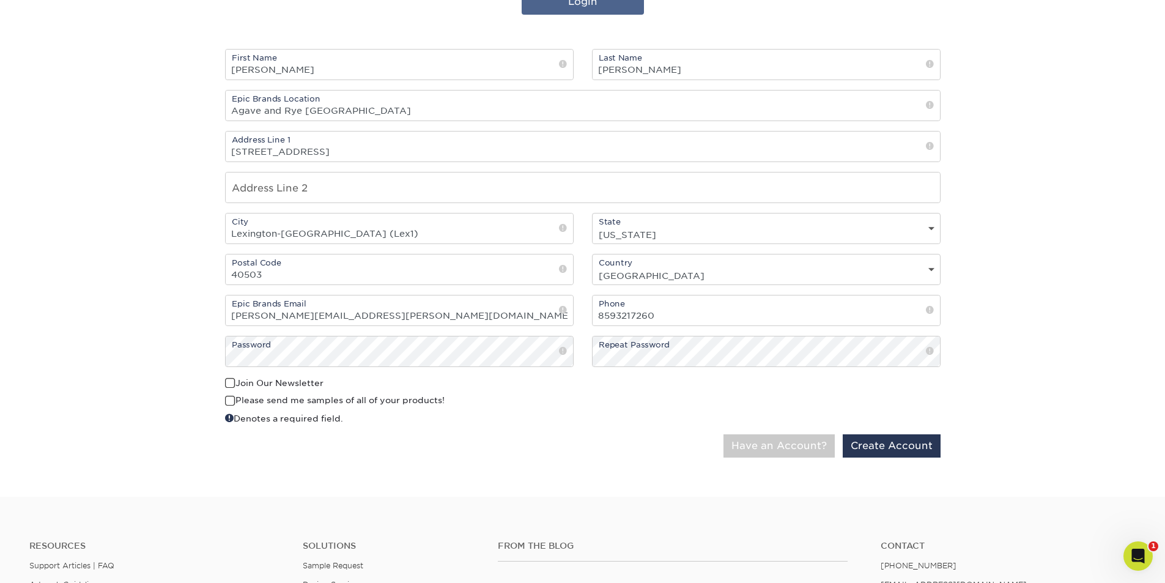
scroll to position [306, 0]
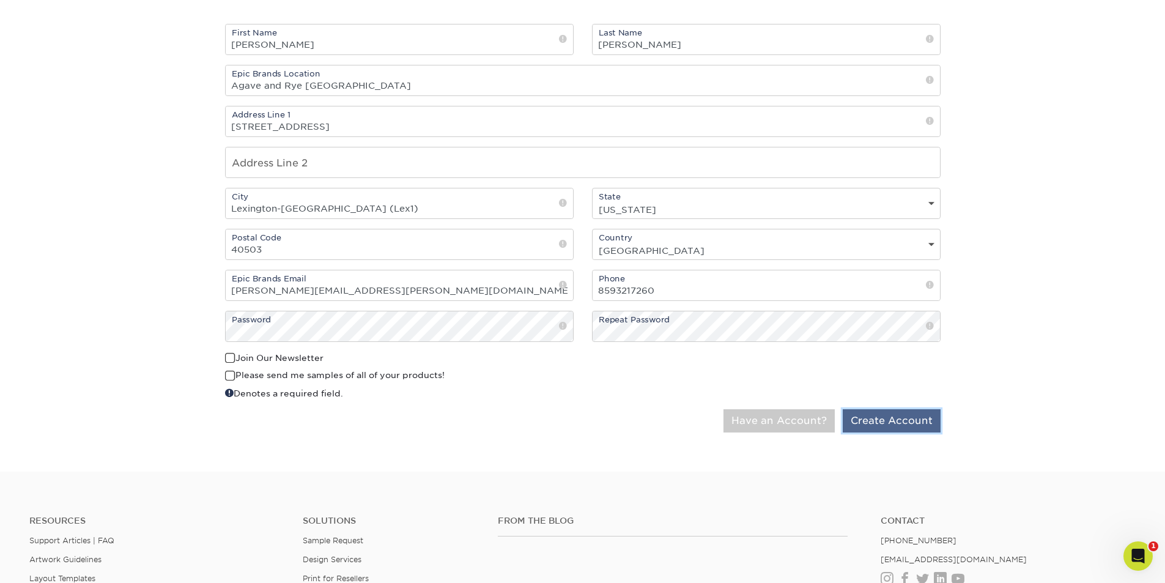
click at [913, 421] on button "Create Account" at bounding box center [891, 420] width 98 height 23
